Goal: Transaction & Acquisition: Purchase product/service

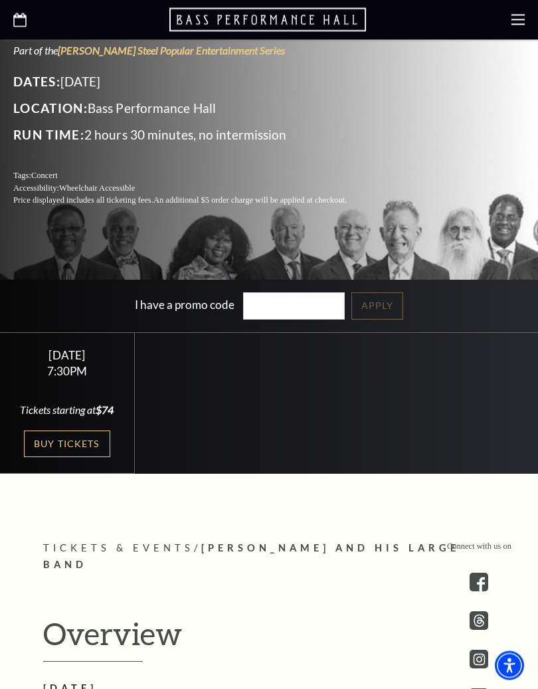
scroll to position [315, 0]
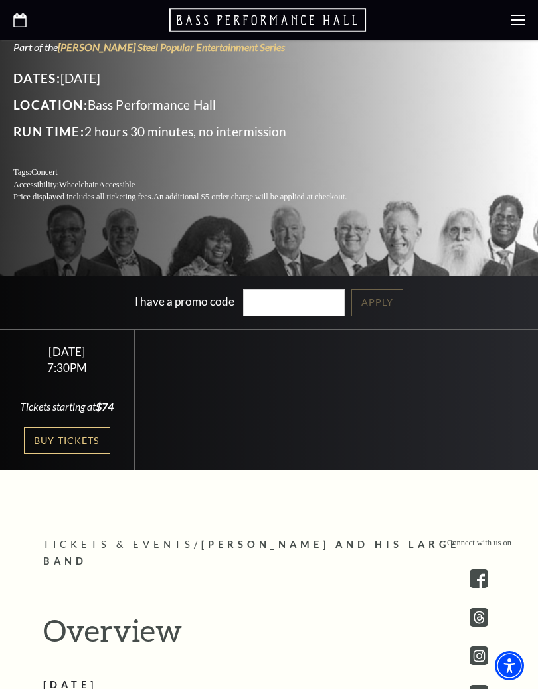
click at [78, 431] on link "Buy Tickets" at bounding box center [67, 440] width 86 height 27
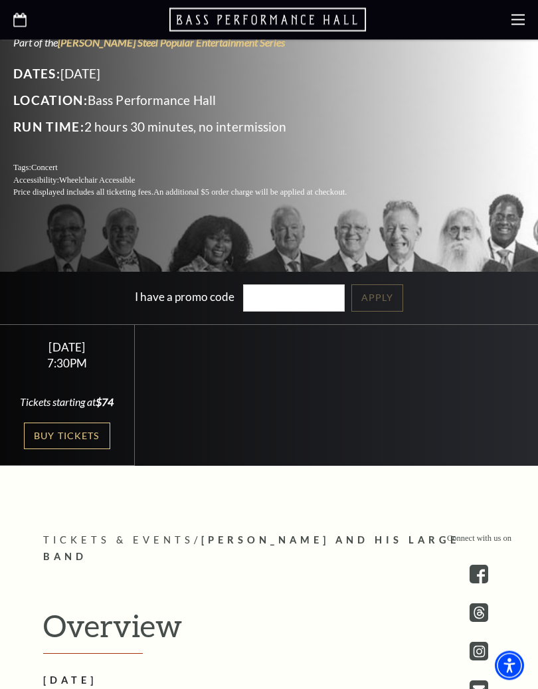
scroll to position [320, 0]
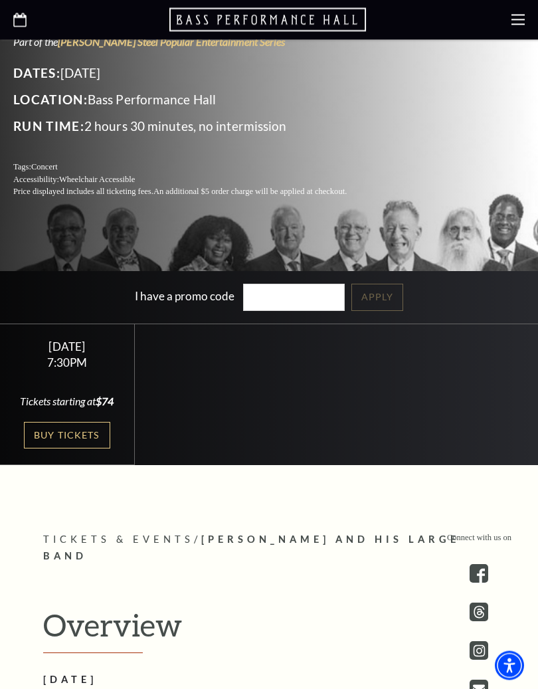
click at [52, 417] on div "Friday October 17 7:30PM Tickets starting at $74 Buy Tickets" at bounding box center [67, 396] width 135 height 142
click at [62, 423] on link "Buy Tickets" at bounding box center [67, 436] width 86 height 27
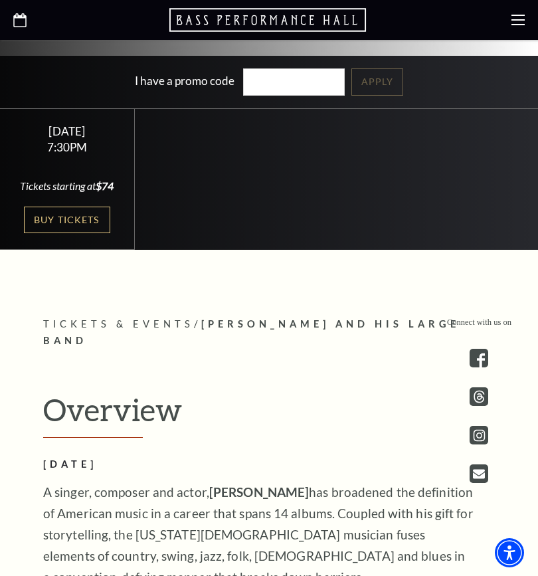
scroll to position [445, 0]
click at [43, 225] on link "Buy Tickets" at bounding box center [67, 220] width 86 height 27
click at [41, 221] on link "Buy Tickets" at bounding box center [67, 220] width 86 height 27
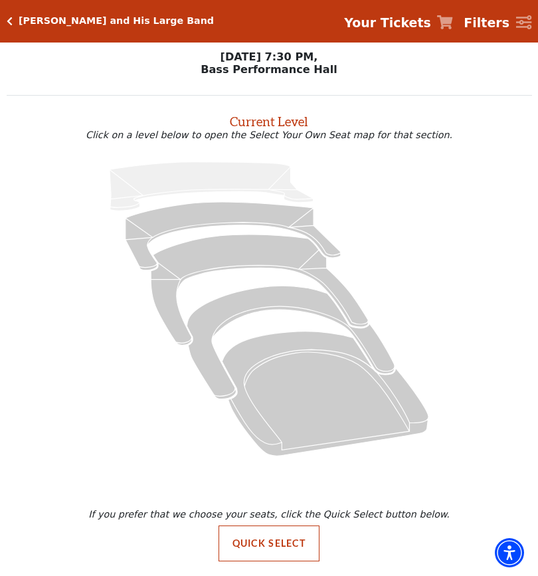
click at [196, 335] on icon "Box Tier - Seats Available: 12" at bounding box center [291, 342] width 208 height 113
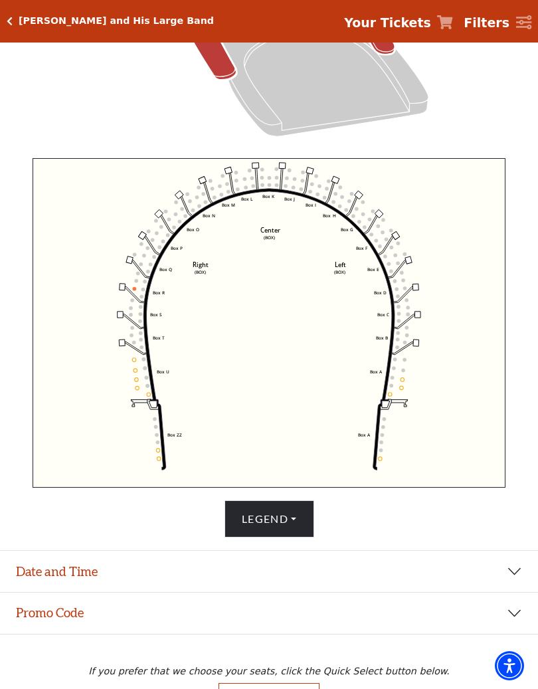
scroll to position [386, 0]
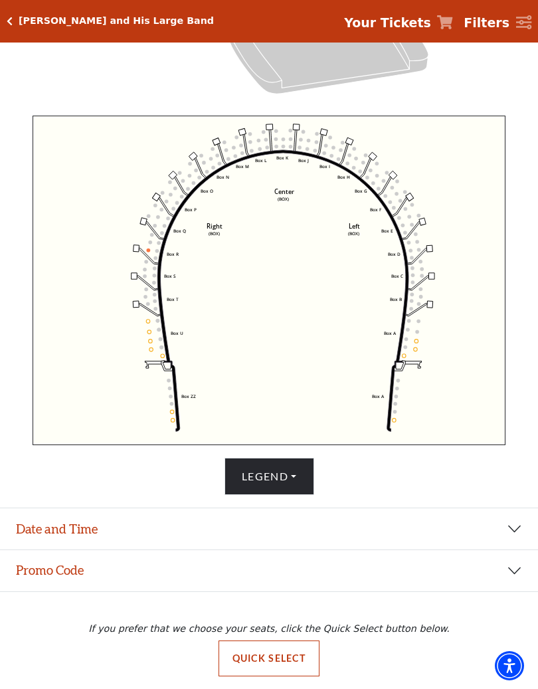
click at [415, 320] on icon "Left (BOX) Right (BOX) Center (BOX) Box ZZ Box U Box T Box S Box R Box Q Box P …" at bounding box center [269, 281] width 473 height 330
click at [409, 320] on circle at bounding box center [409, 321] width 4 height 4
click at [405, 330] on icon "Left (BOX) Right (BOX) Center (BOX) Box ZZ Box U Box T Box S Box R Box Q Box P …" at bounding box center [269, 281] width 473 height 330
click at [301, 480] on button "Legend" at bounding box center [270, 476] width 90 height 37
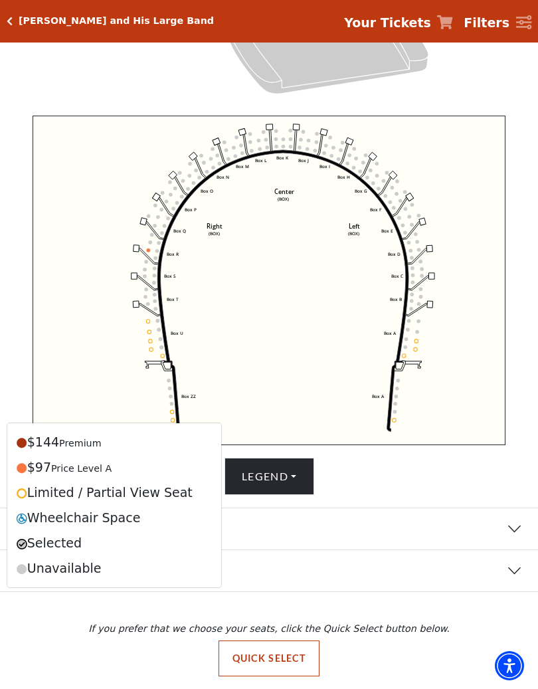
click at [8, 21] on icon "Click here to go back to filters" at bounding box center [10, 21] width 6 height 9
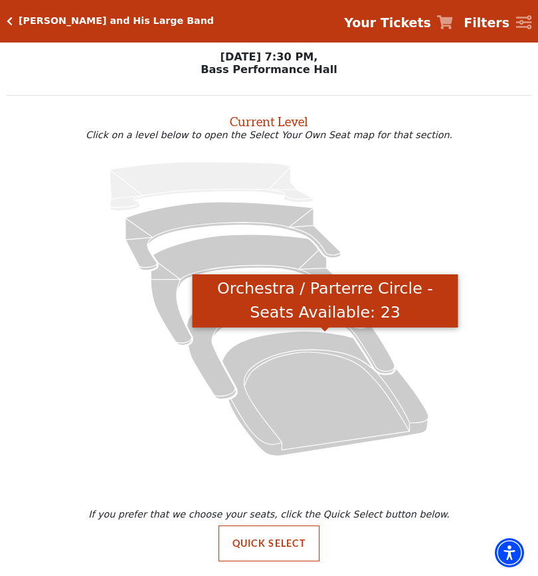
click at [320, 344] on icon "Orchestra / Parterre Circle - Seats Available: 23" at bounding box center [325, 393] width 207 height 124
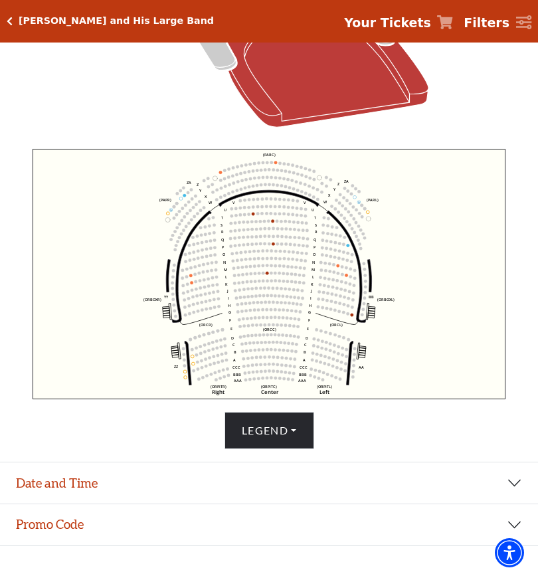
scroll to position [350, 0]
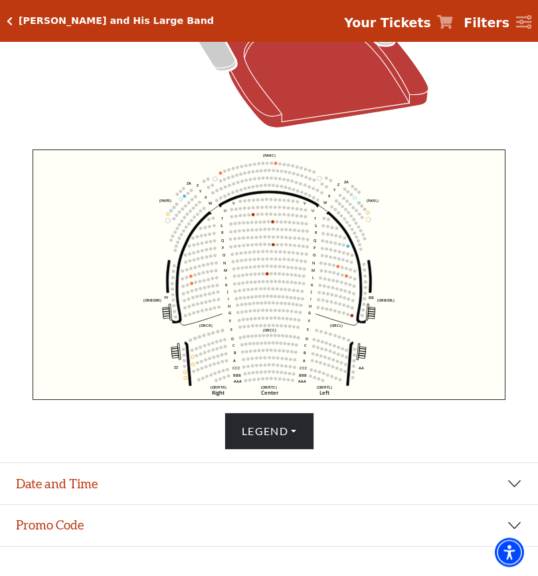
click at [305, 439] on button "Legend" at bounding box center [270, 431] width 90 height 37
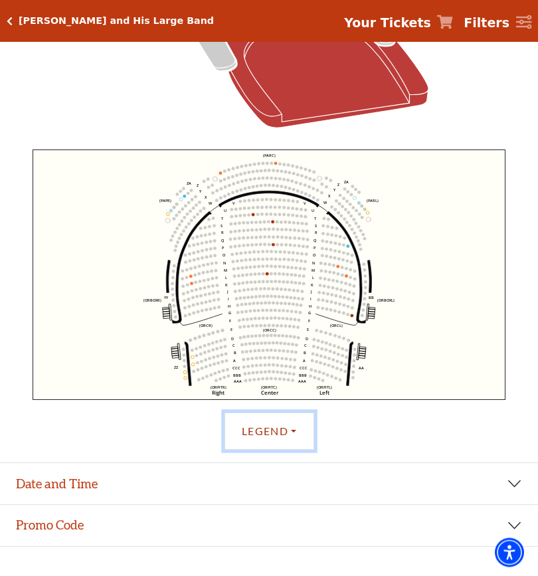
scroll to position [350, 0]
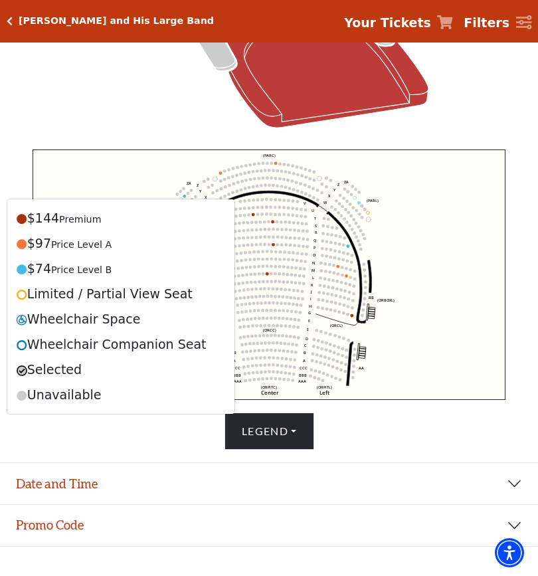
click at [25, 165] on div "Current Level Orchestra / Parterre Circle Click on a level below to open the Se…" at bounding box center [270, 97] width 526 height 705
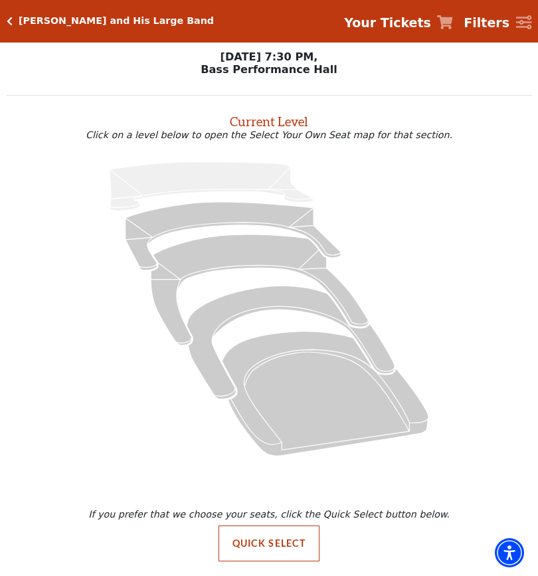
click at [179, 272] on icon "Mezzanine - Seats Available: 47" at bounding box center [259, 290] width 217 height 110
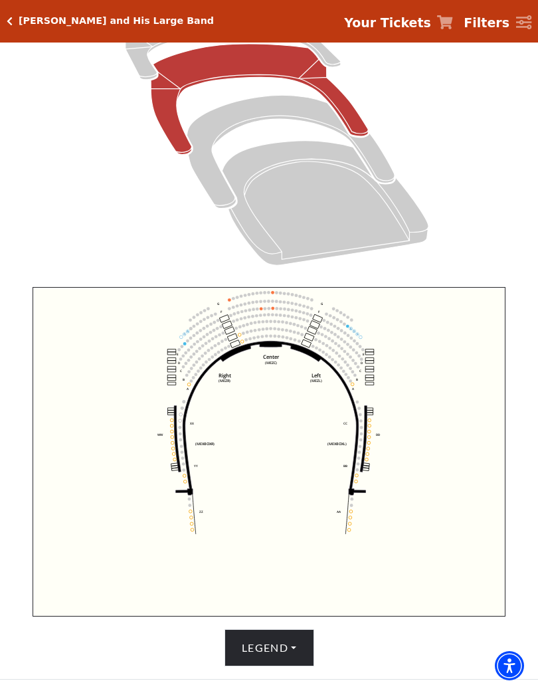
scroll to position [235, 0]
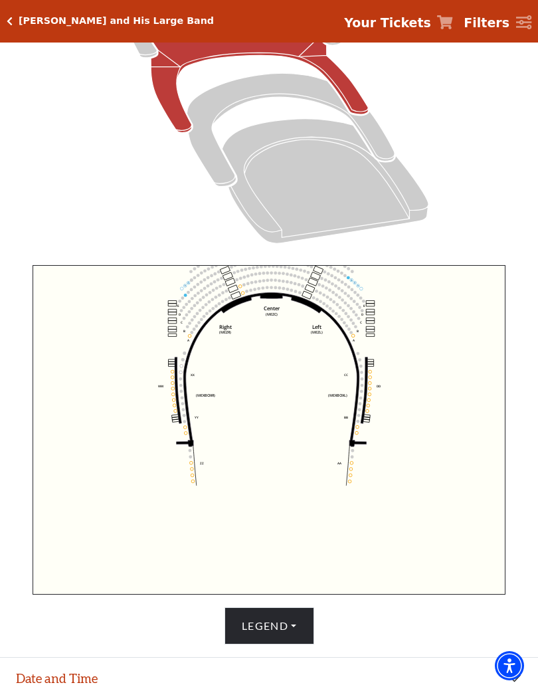
click at [292, 575] on button "Legend" at bounding box center [270, 625] width 90 height 37
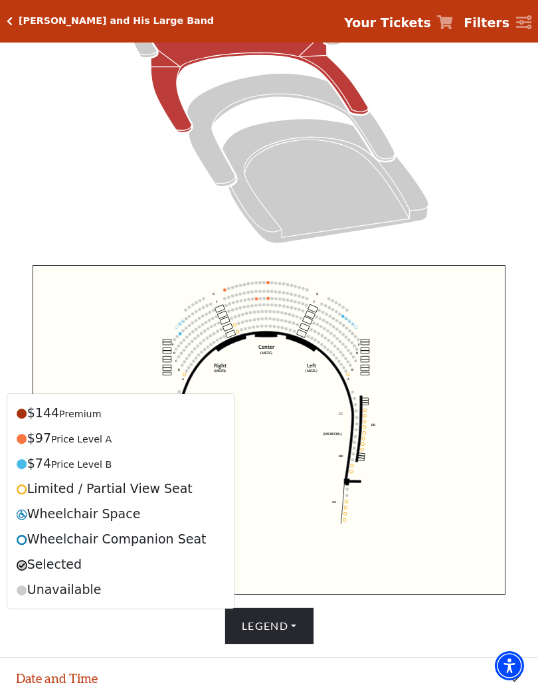
click at [86, 467] on span "Price Level B" at bounding box center [81, 464] width 60 height 11
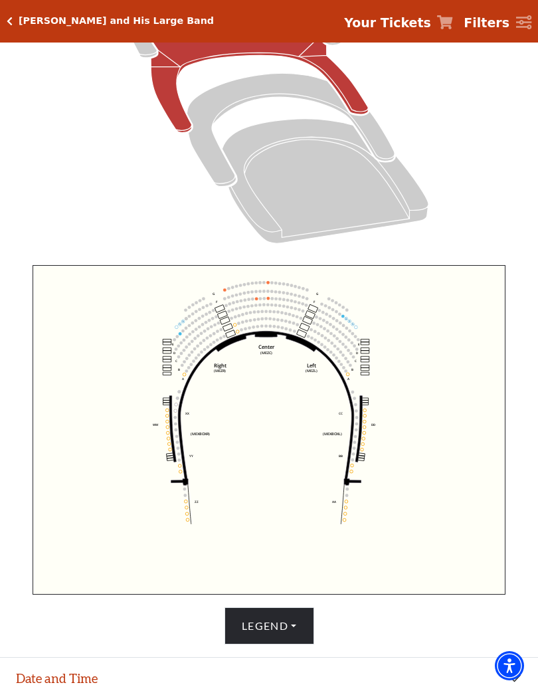
click at [356, 400] on circle at bounding box center [354, 398] width 3 height 3
click at [356, 429] on icon "Center (MEZC) Right (MEZR) Left (MEZL) (MEXBOXR) (MEXBOXL) XX WW CC DD YY BB ZZ…" at bounding box center [269, 430] width 473 height 330
click at [361, 474] on icon "Center (MEZC) Right (MEZR) Left (MEZL) (MEXBOXR) (MEXBOXL) XX WW CC DD YY BB ZZ…" at bounding box center [269, 430] width 473 height 330
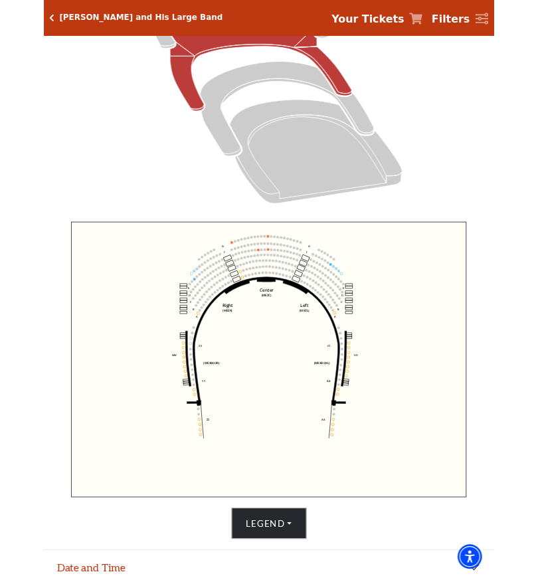
scroll to position [0, 0]
